Goal: Task Accomplishment & Management: Complete application form

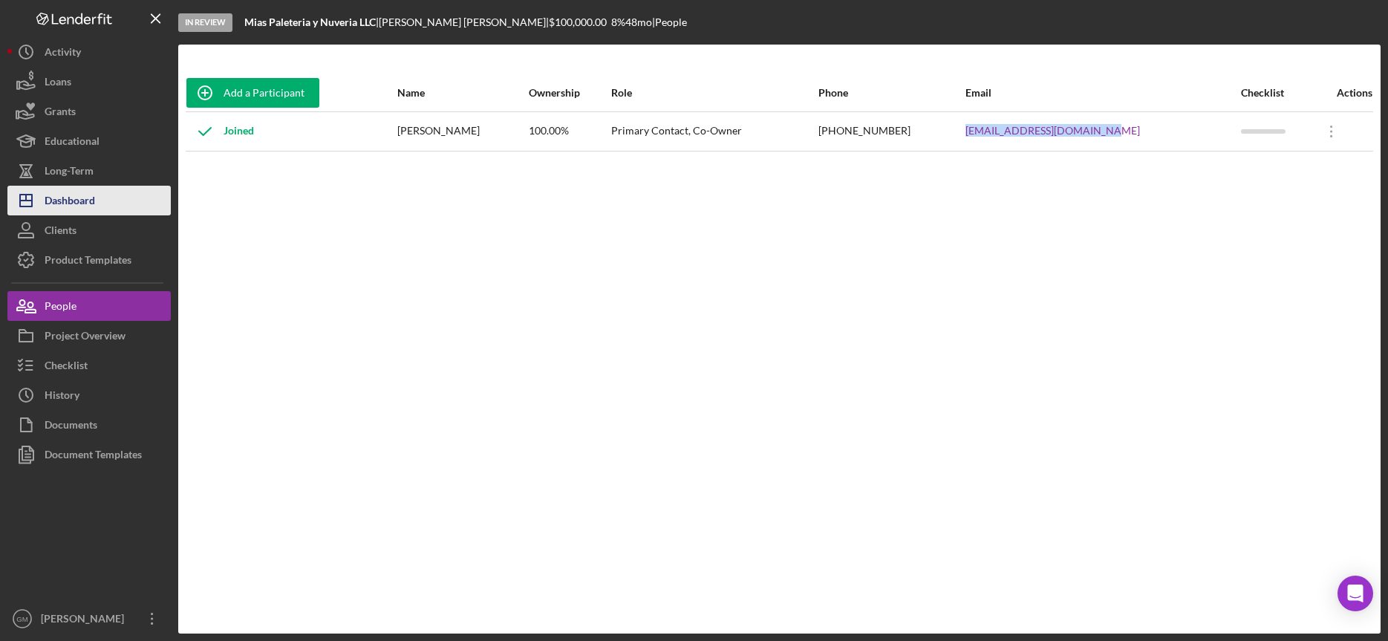
click at [53, 203] on div "Dashboard" at bounding box center [70, 202] width 50 height 33
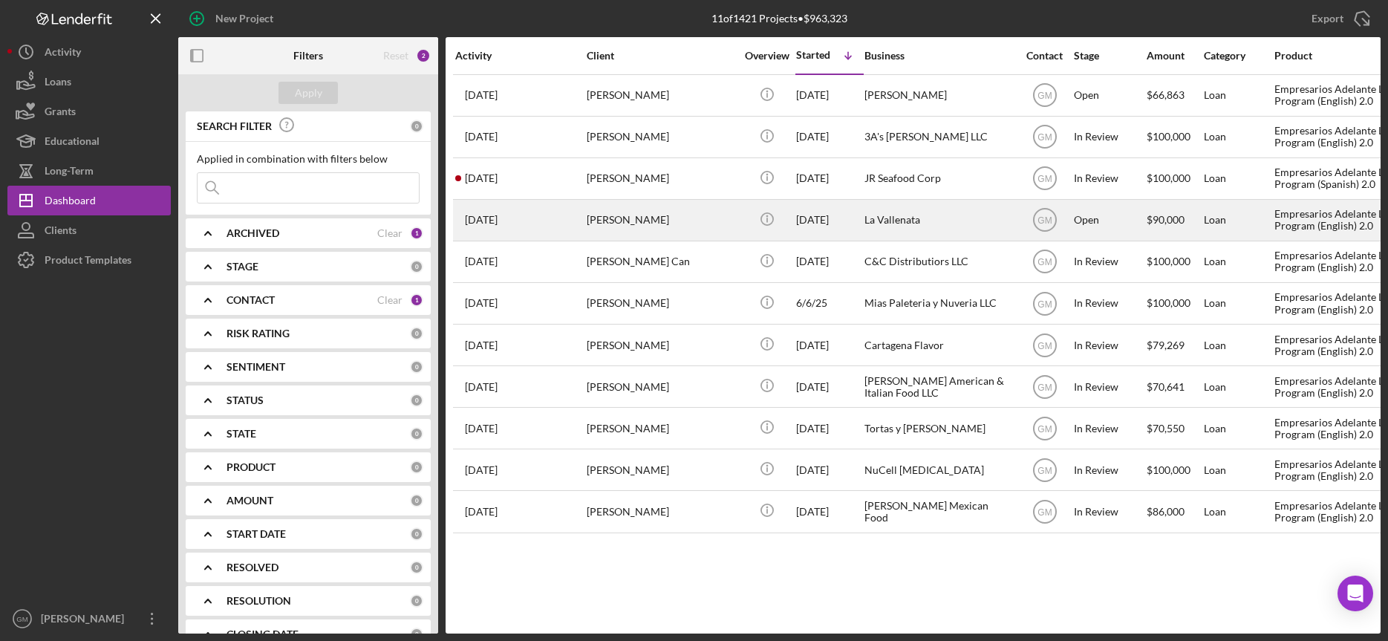
click at [905, 217] on div "La Vallenata" at bounding box center [938, 219] width 149 height 39
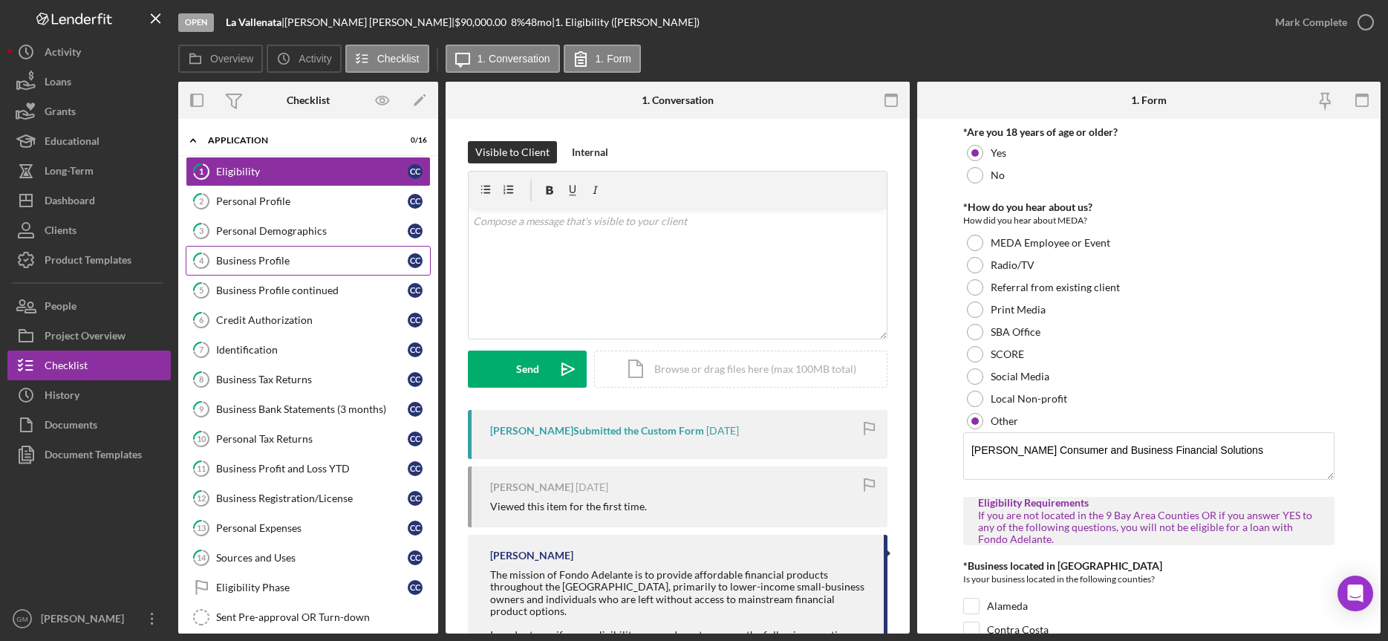
click at [275, 261] on div "Business Profile" at bounding box center [312, 261] width 192 height 12
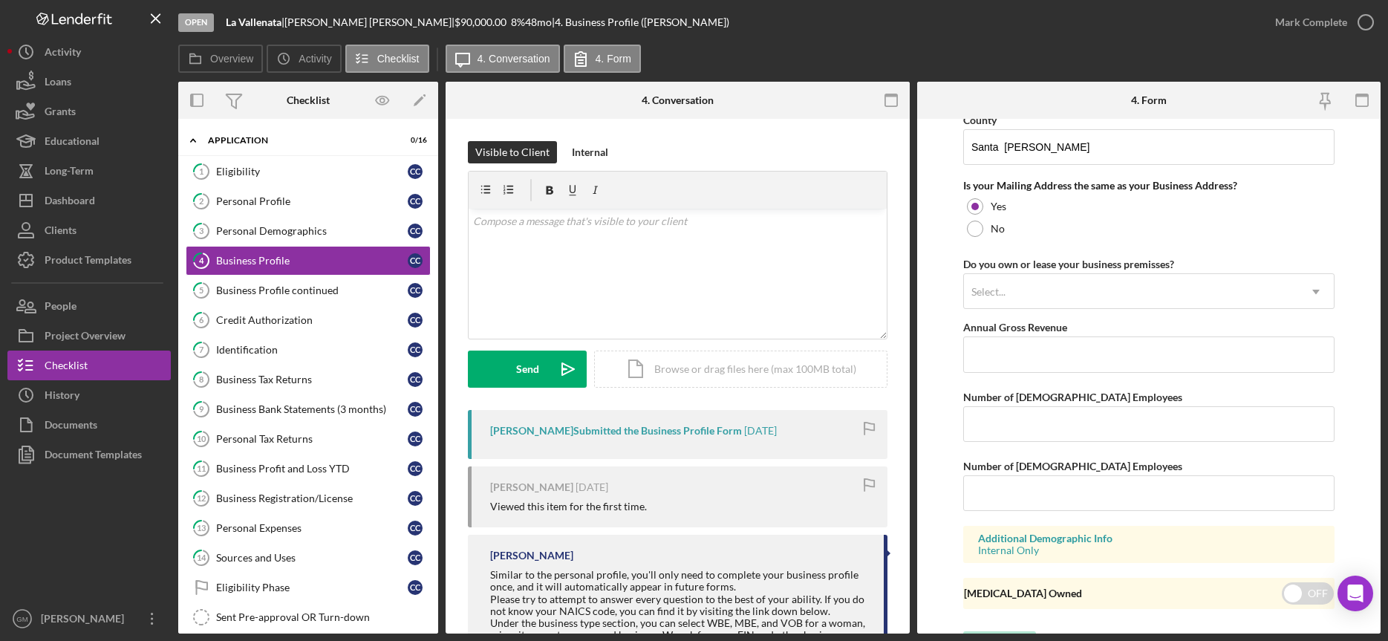
scroll to position [1134, 0]
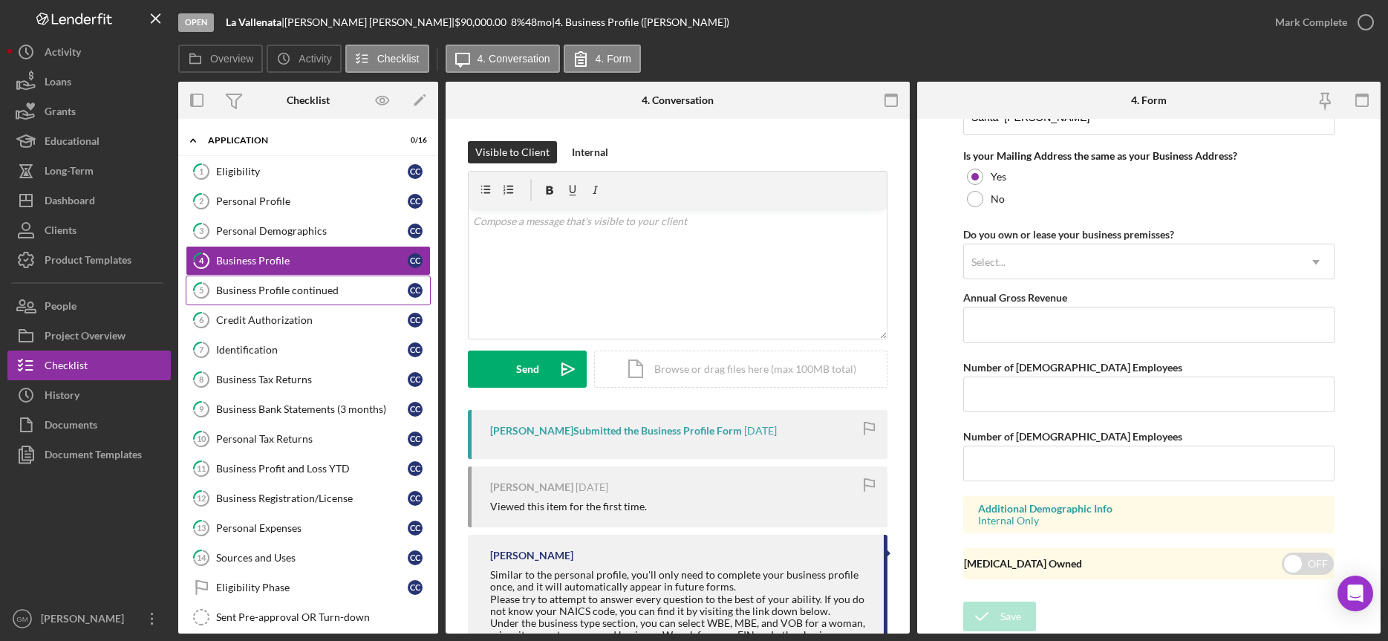
click at [248, 292] on div "Business Profile continued" at bounding box center [312, 290] width 192 height 12
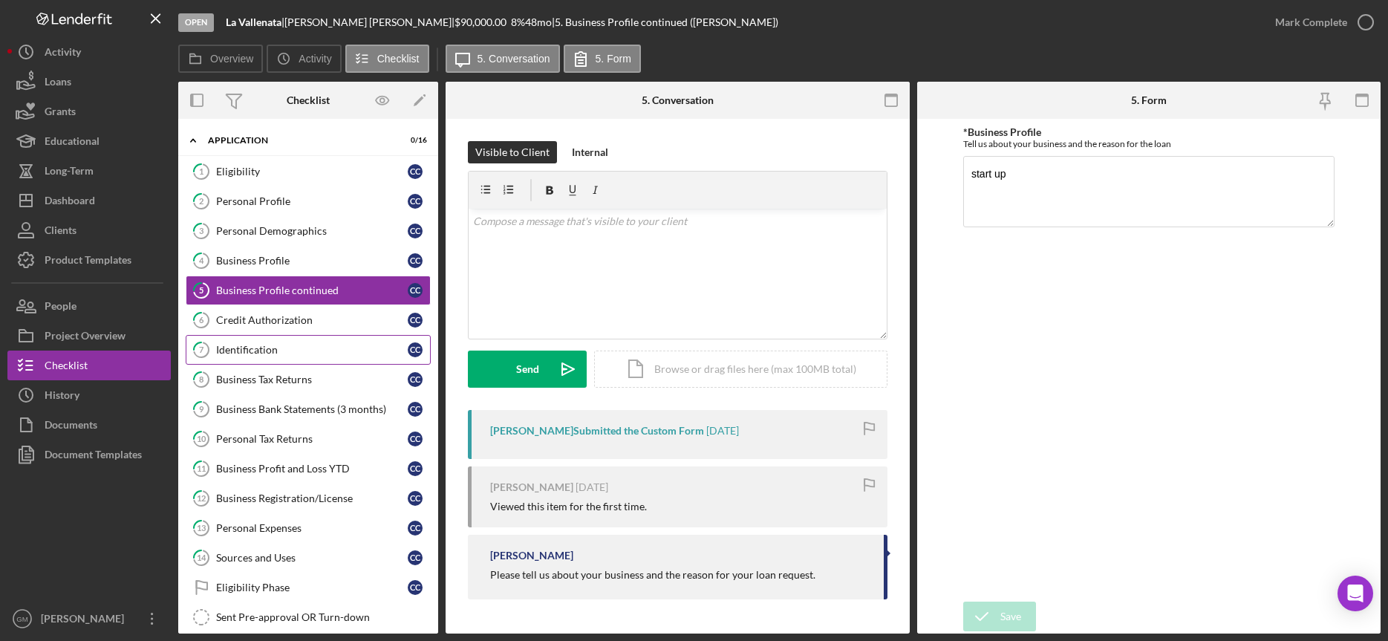
click at [224, 327] on link "6 Credit Authorization C C" at bounding box center [308, 320] width 245 height 30
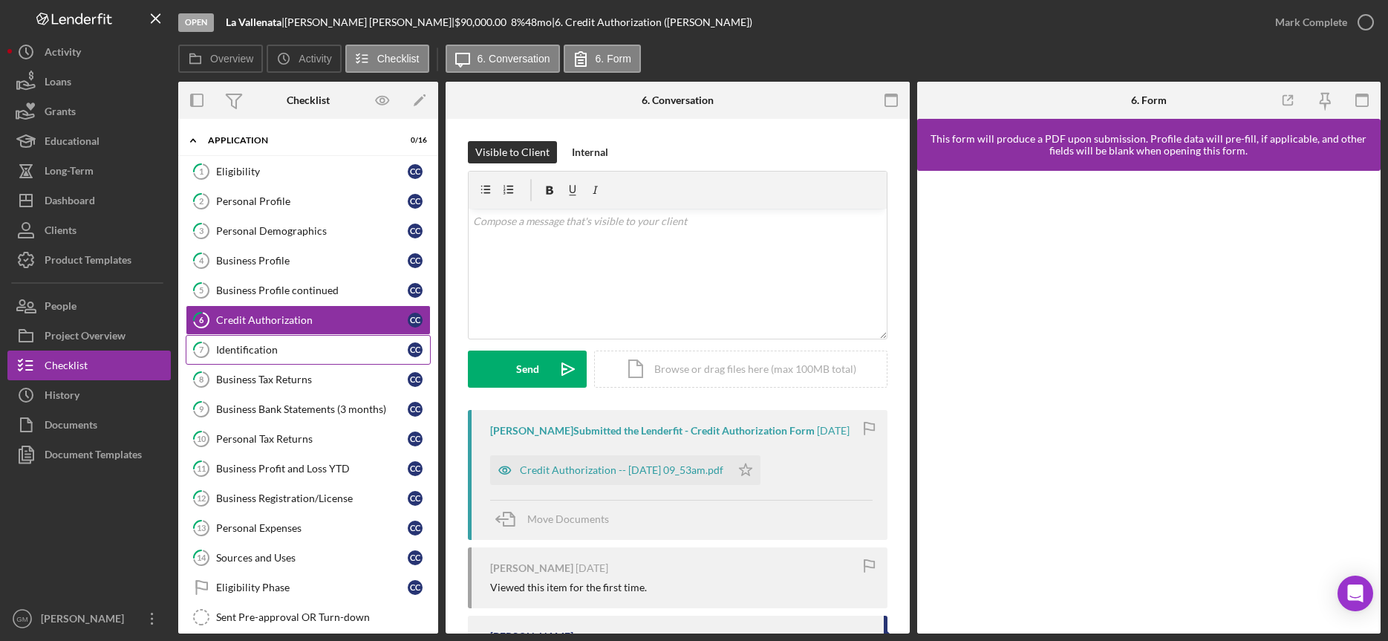
click at [233, 351] on div "Identification" at bounding box center [312, 350] width 192 height 12
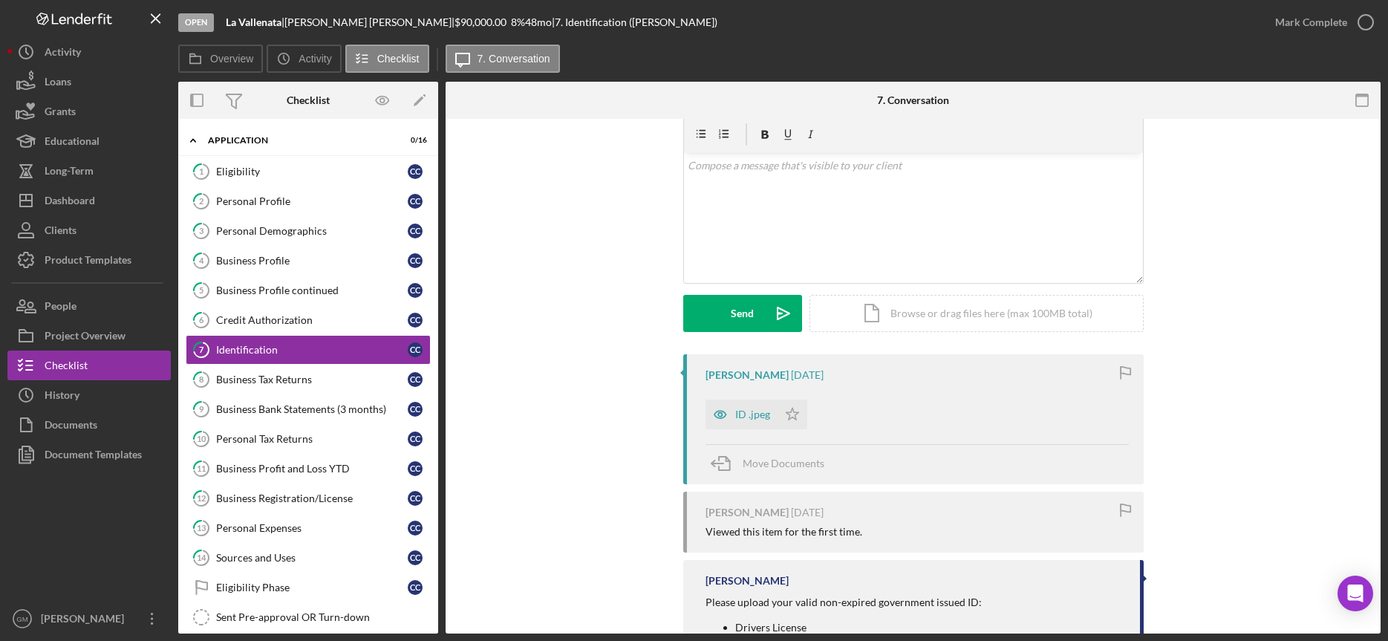
scroll to position [150, 0]
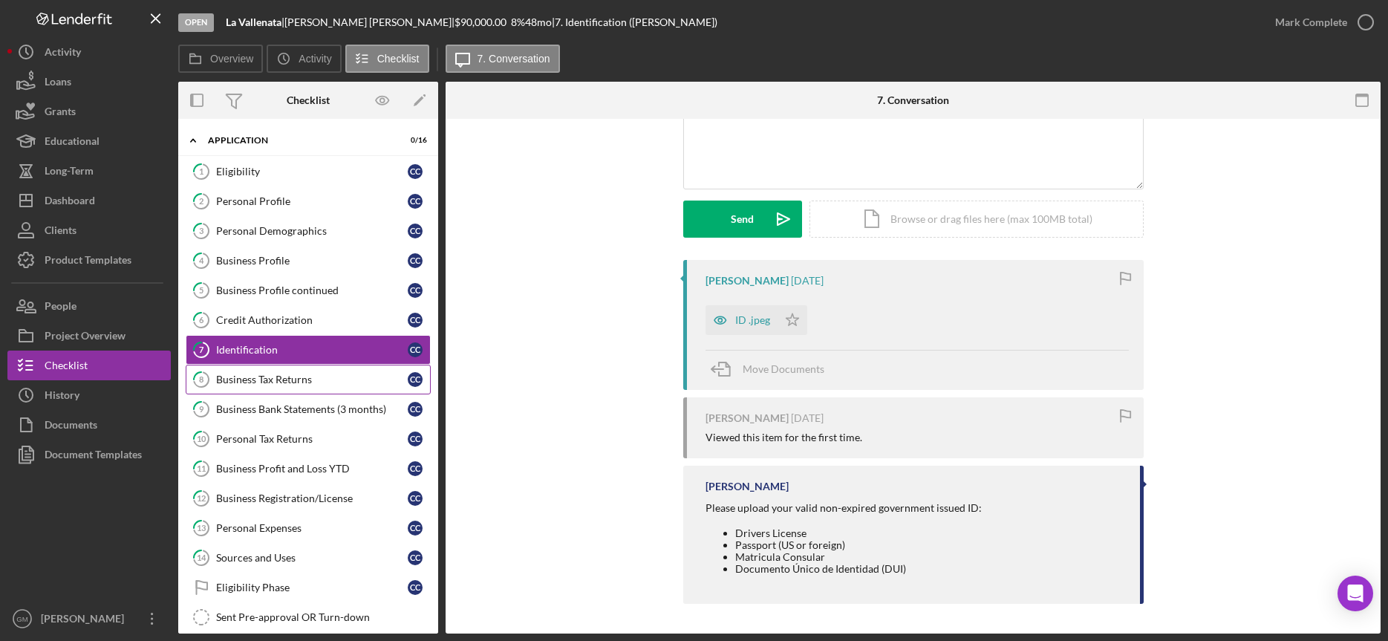
click at [311, 374] on div "Business Tax Returns" at bounding box center [312, 380] width 192 height 12
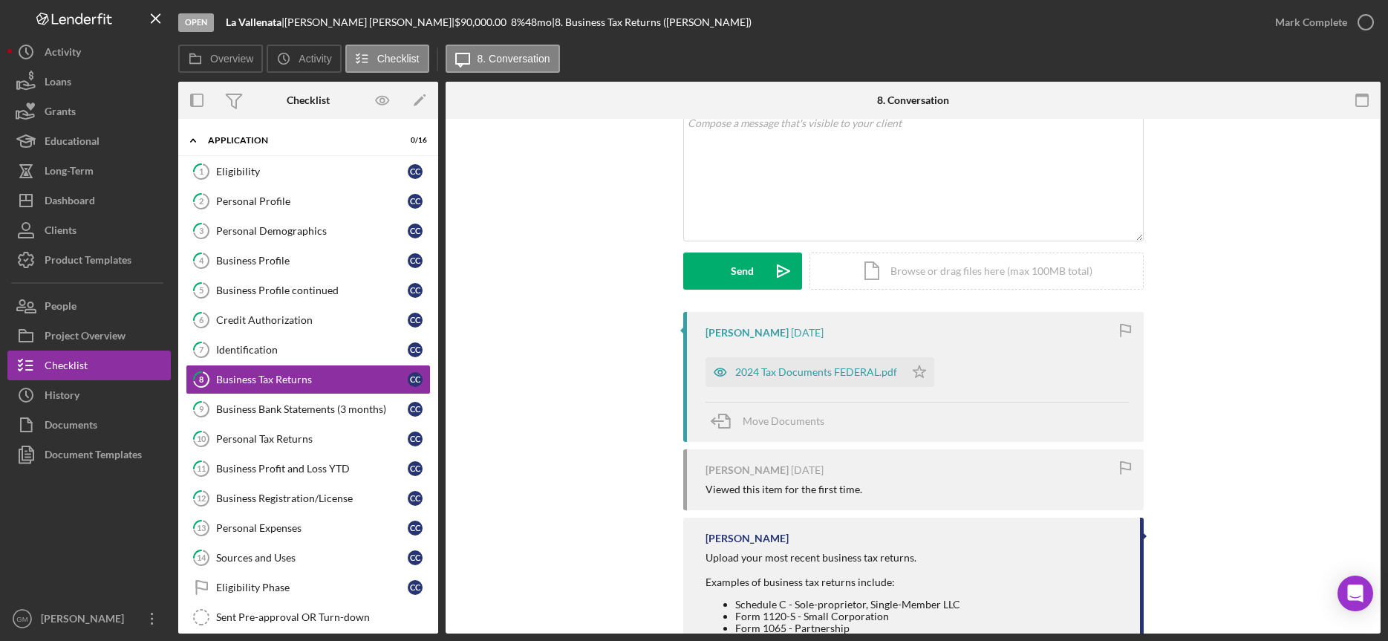
scroll to position [157, 0]
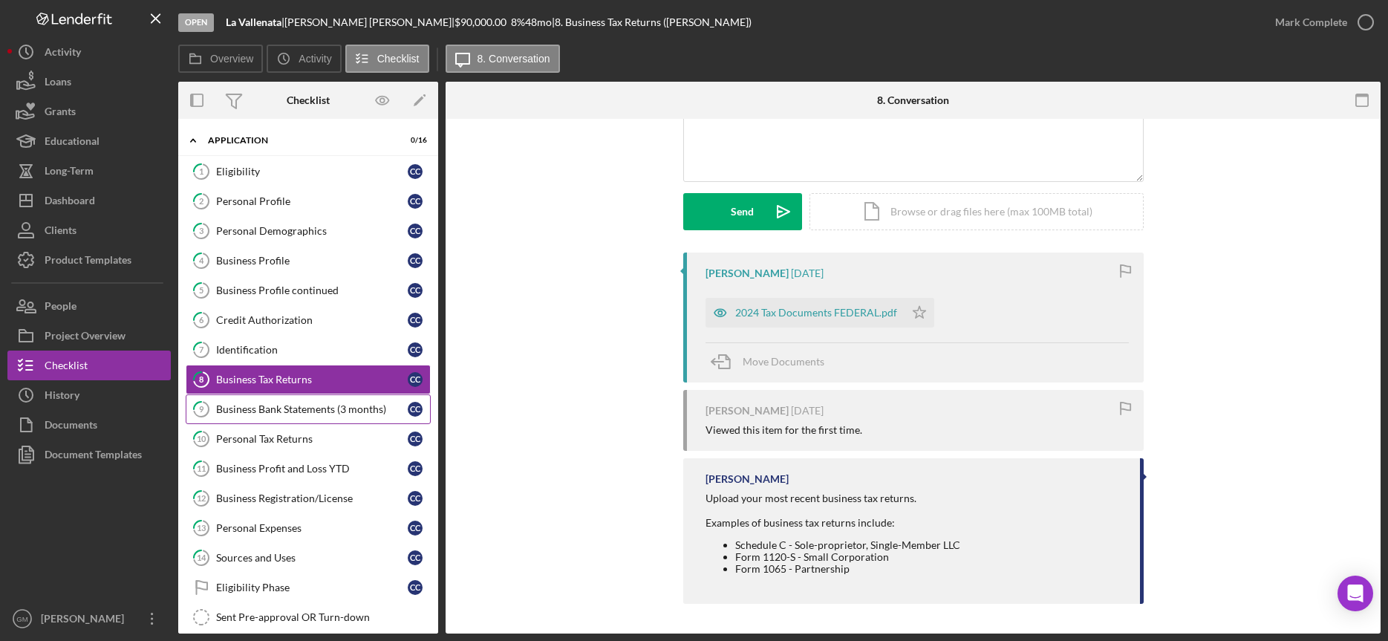
click at [316, 411] on div "Business Bank Statements (3 months)" at bounding box center [312, 409] width 192 height 12
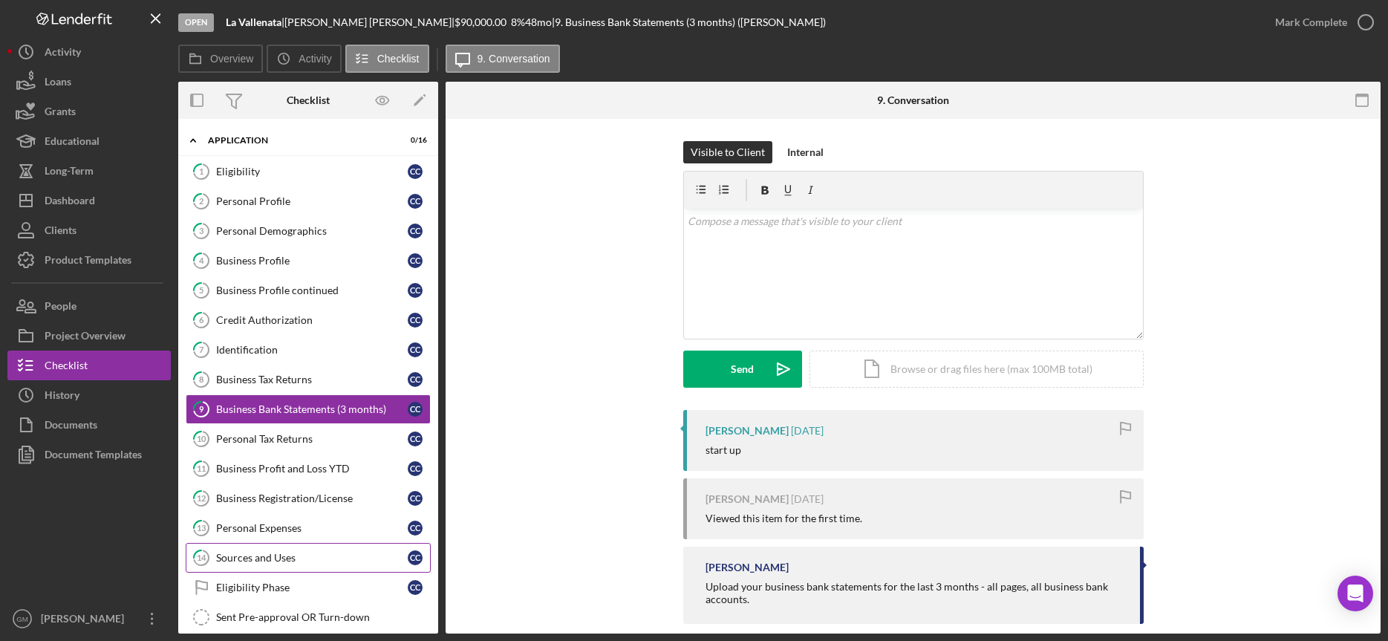
click at [314, 549] on link "14 Sources and Uses C C" at bounding box center [308, 558] width 245 height 30
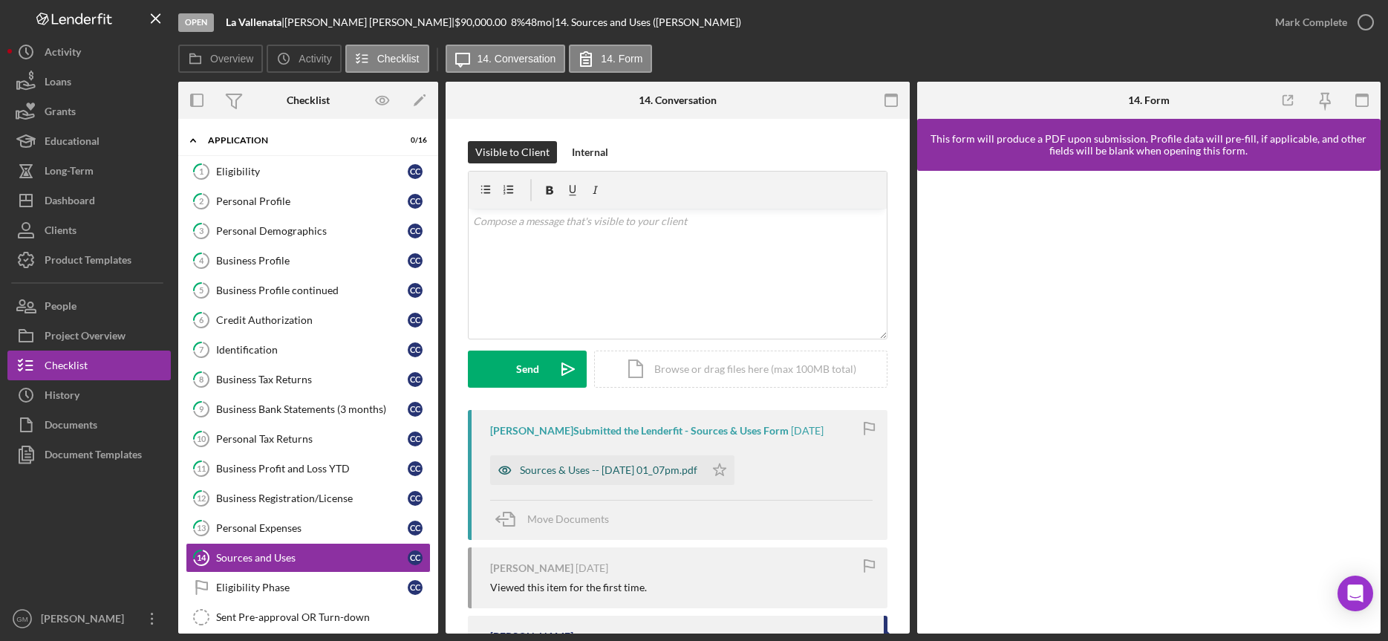
click at [645, 476] on div "Sources & Uses -- [DATE] 01_07pm.pdf" at bounding box center [608, 470] width 177 height 12
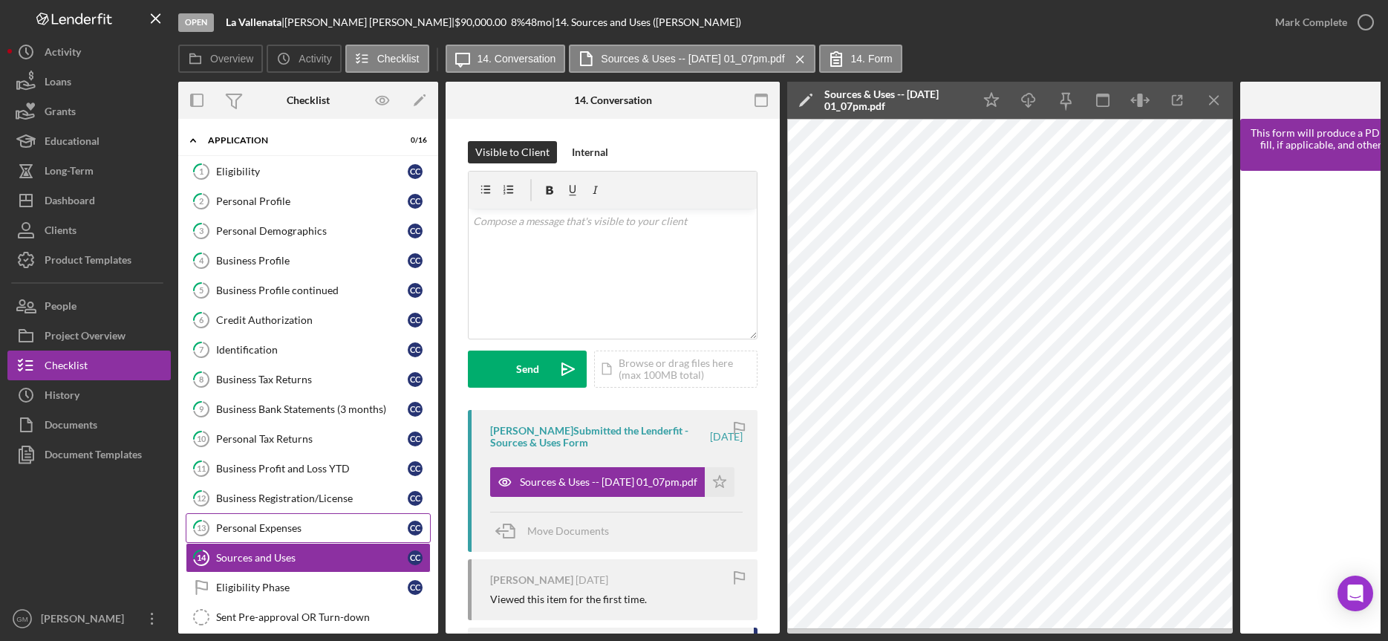
scroll to position [85, 0]
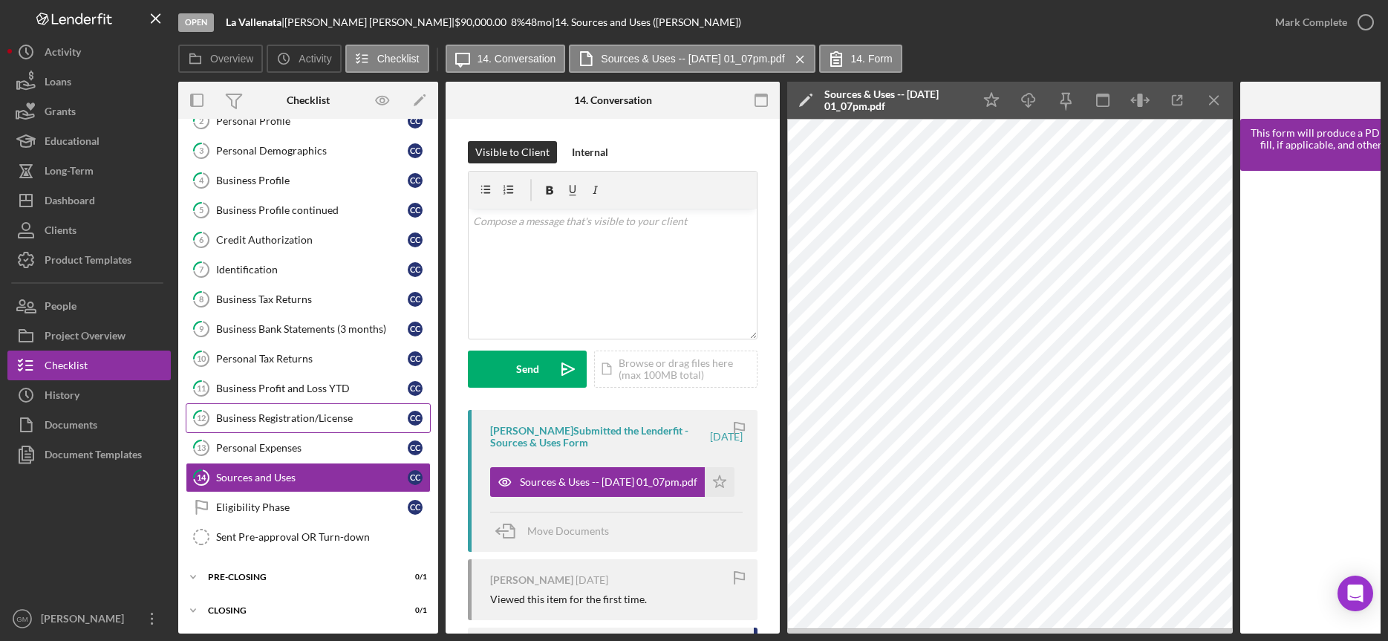
click at [345, 416] on div "Business Registration/License" at bounding box center [312, 418] width 192 height 12
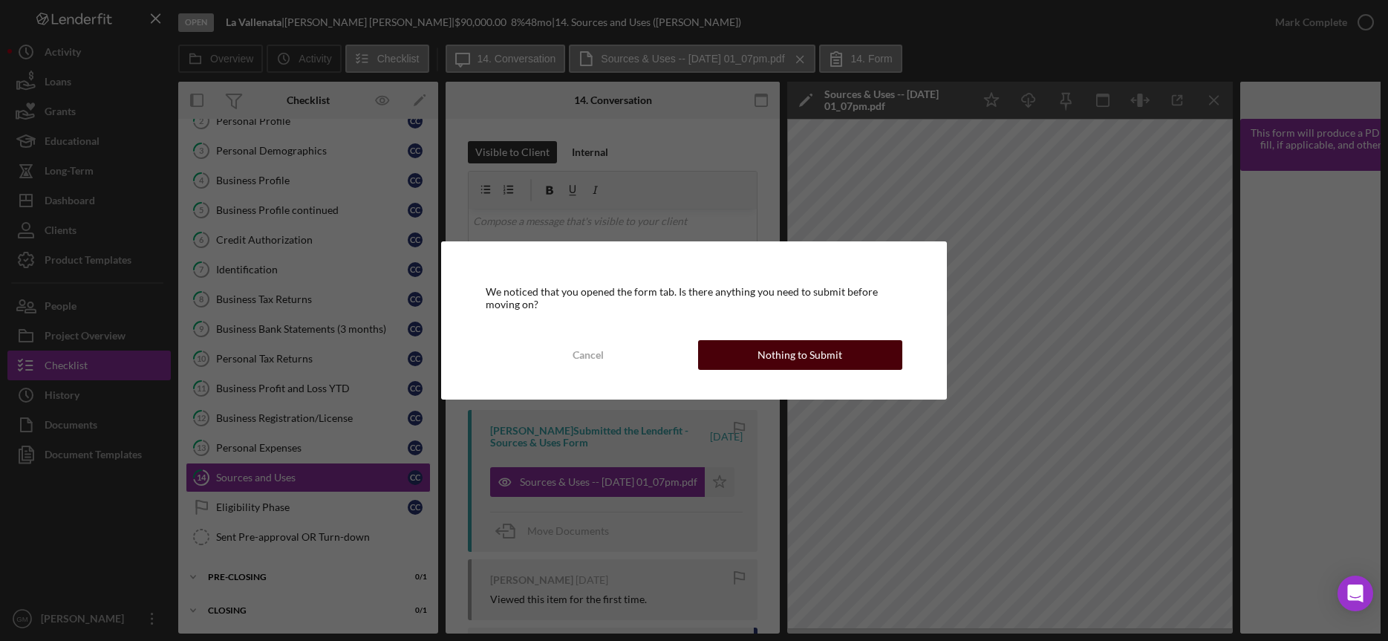
click at [828, 355] on div "Nothing to Submit" at bounding box center [799, 355] width 85 height 30
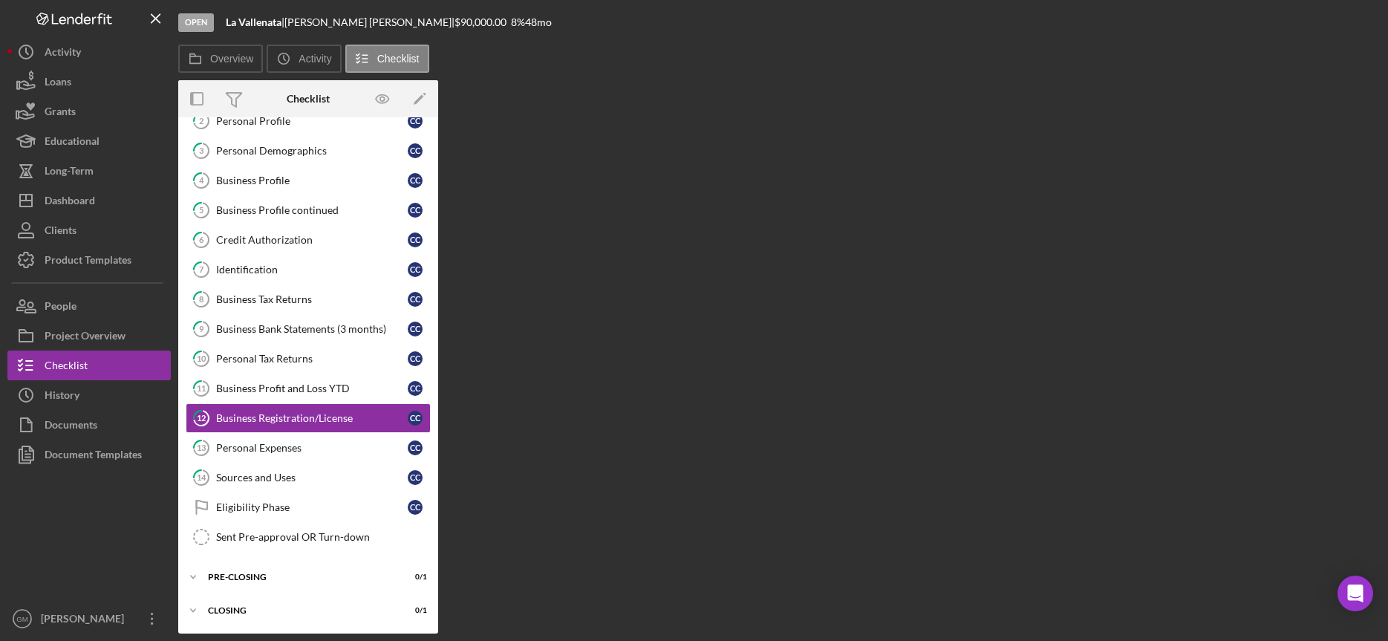
scroll to position [80, 0]
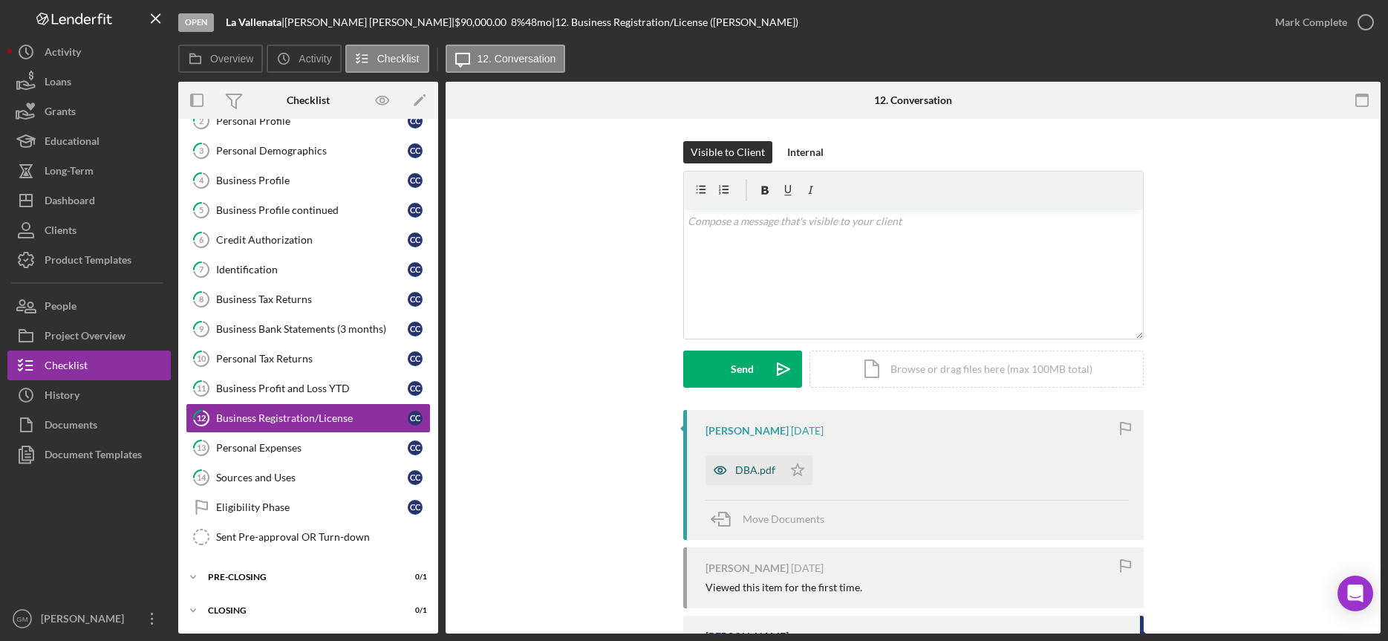
click at [748, 472] on div "DBA.pdf" at bounding box center [755, 470] width 40 height 12
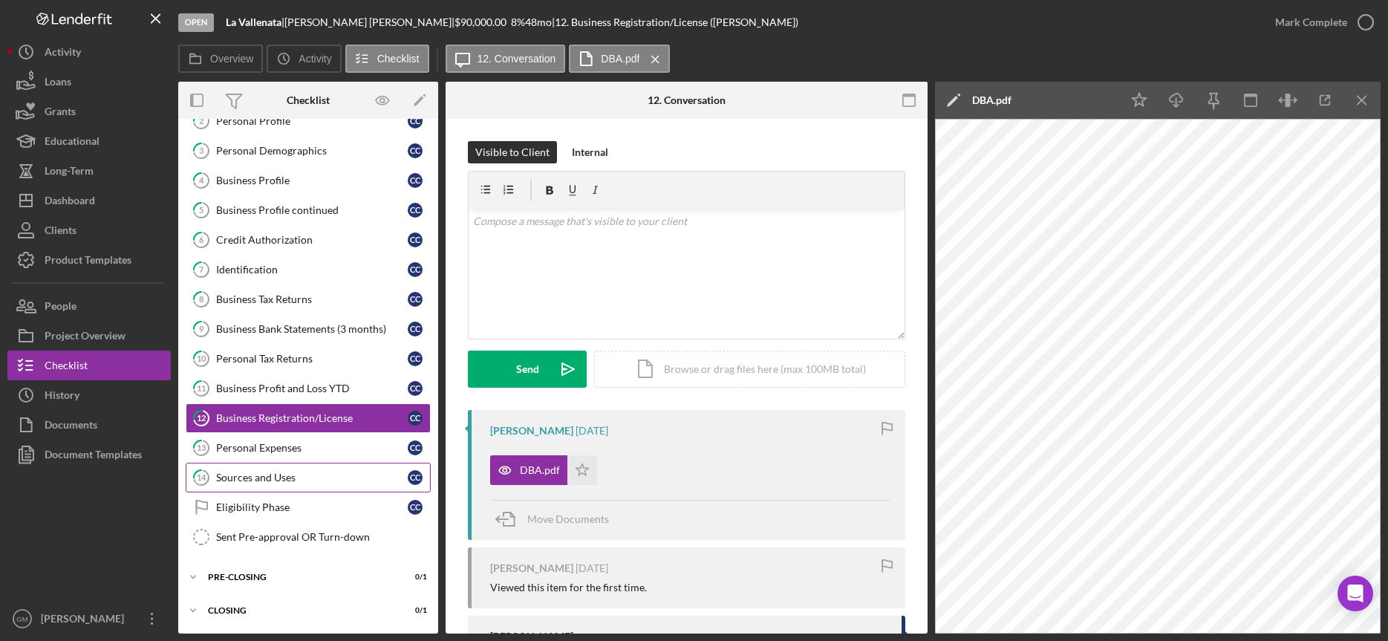
click at [282, 483] on link "14 Sources and Uses C C" at bounding box center [308, 478] width 245 height 30
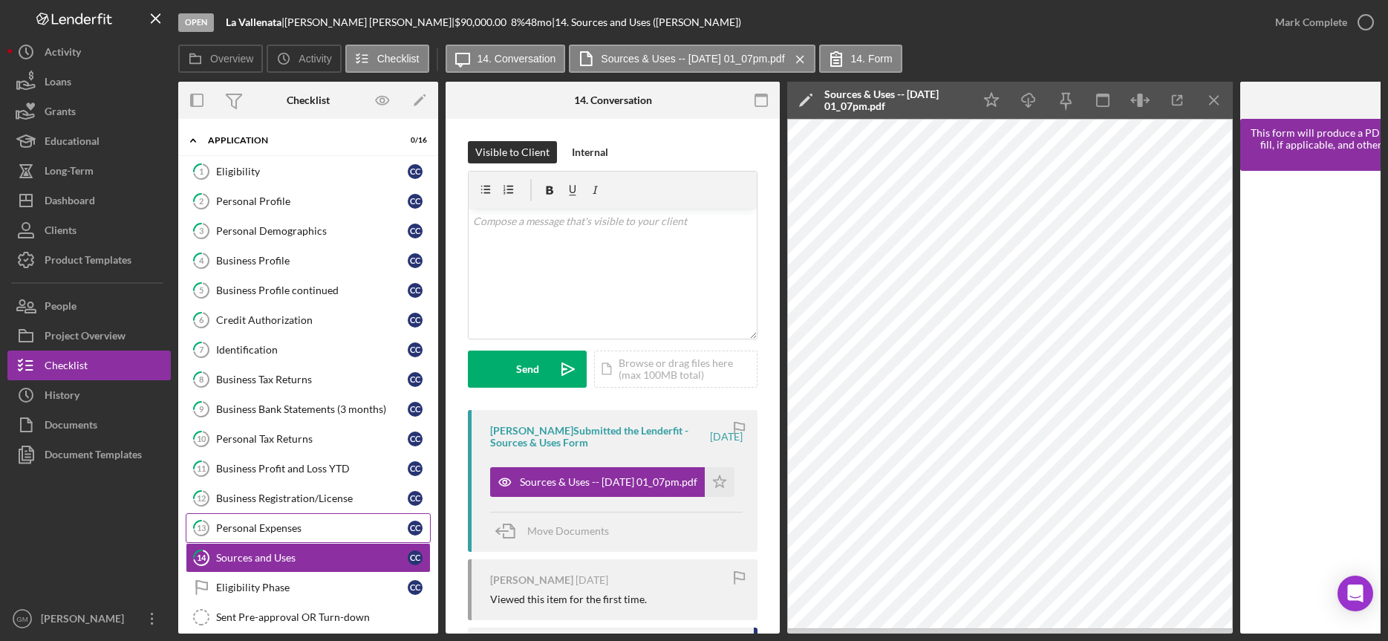
click at [304, 523] on div "Personal Expenses" at bounding box center [312, 528] width 192 height 12
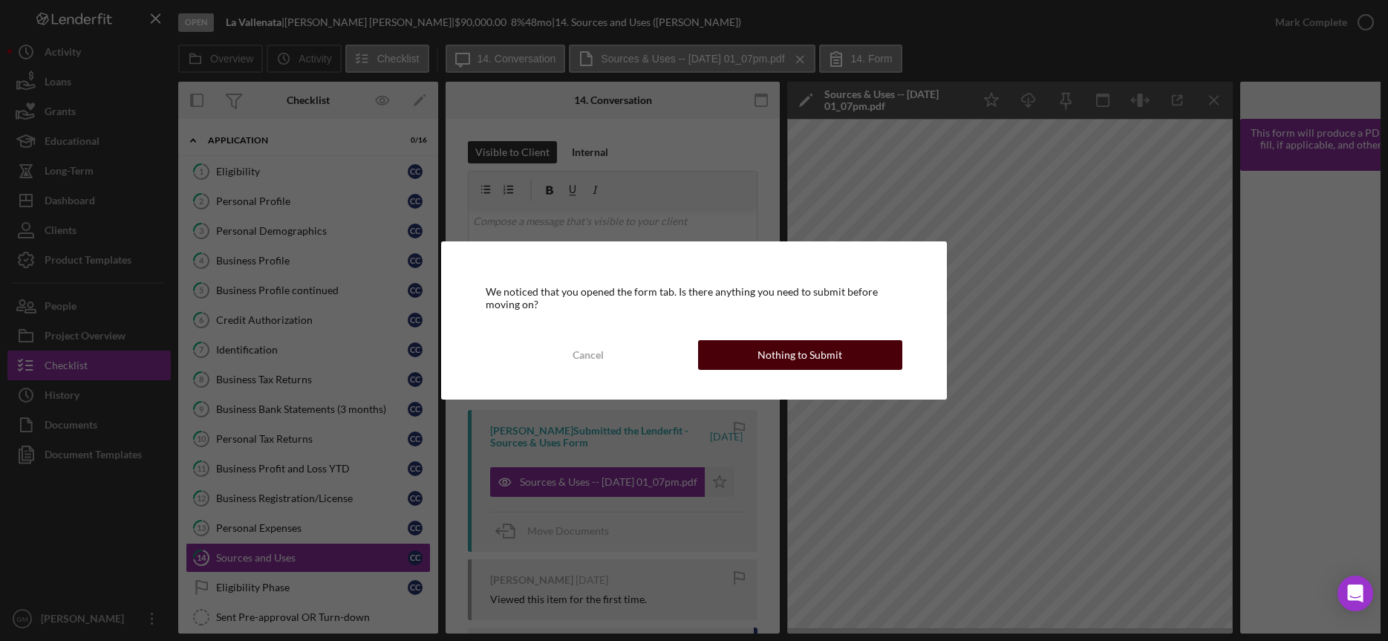
click at [824, 360] on div "Nothing to Submit" at bounding box center [799, 355] width 85 height 30
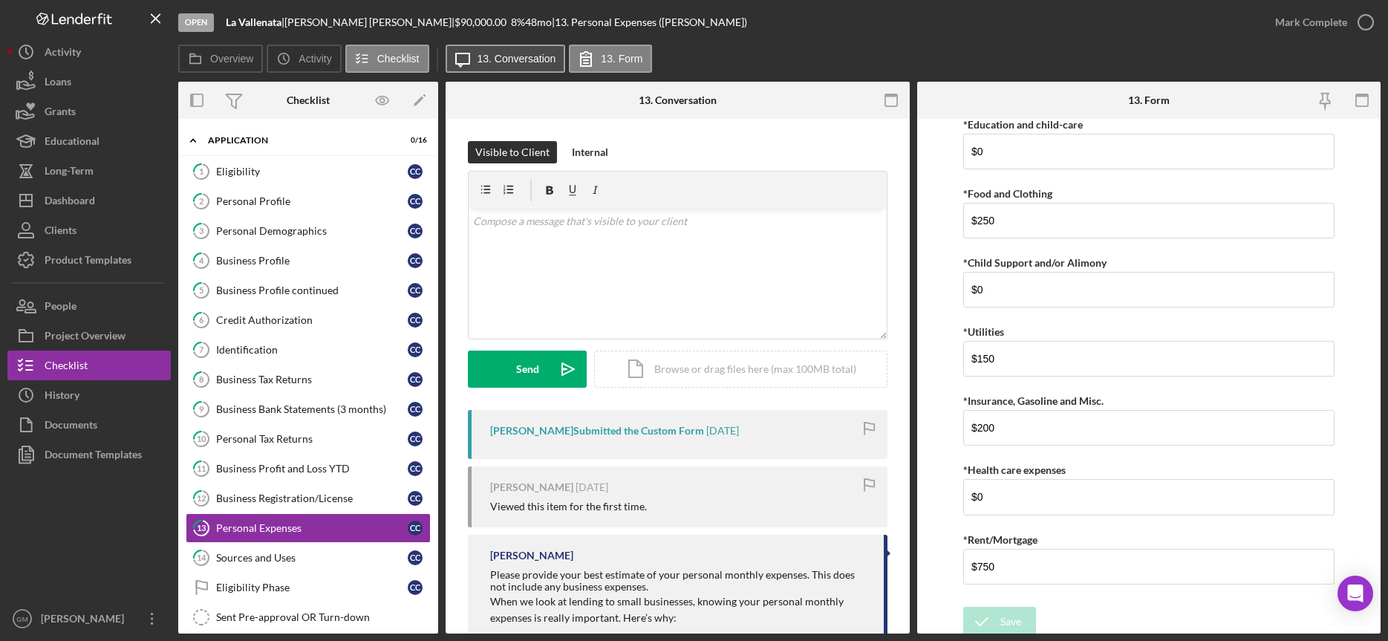
scroll to position [16, 0]
